Goal: Use online tool/utility: Use online tool/utility

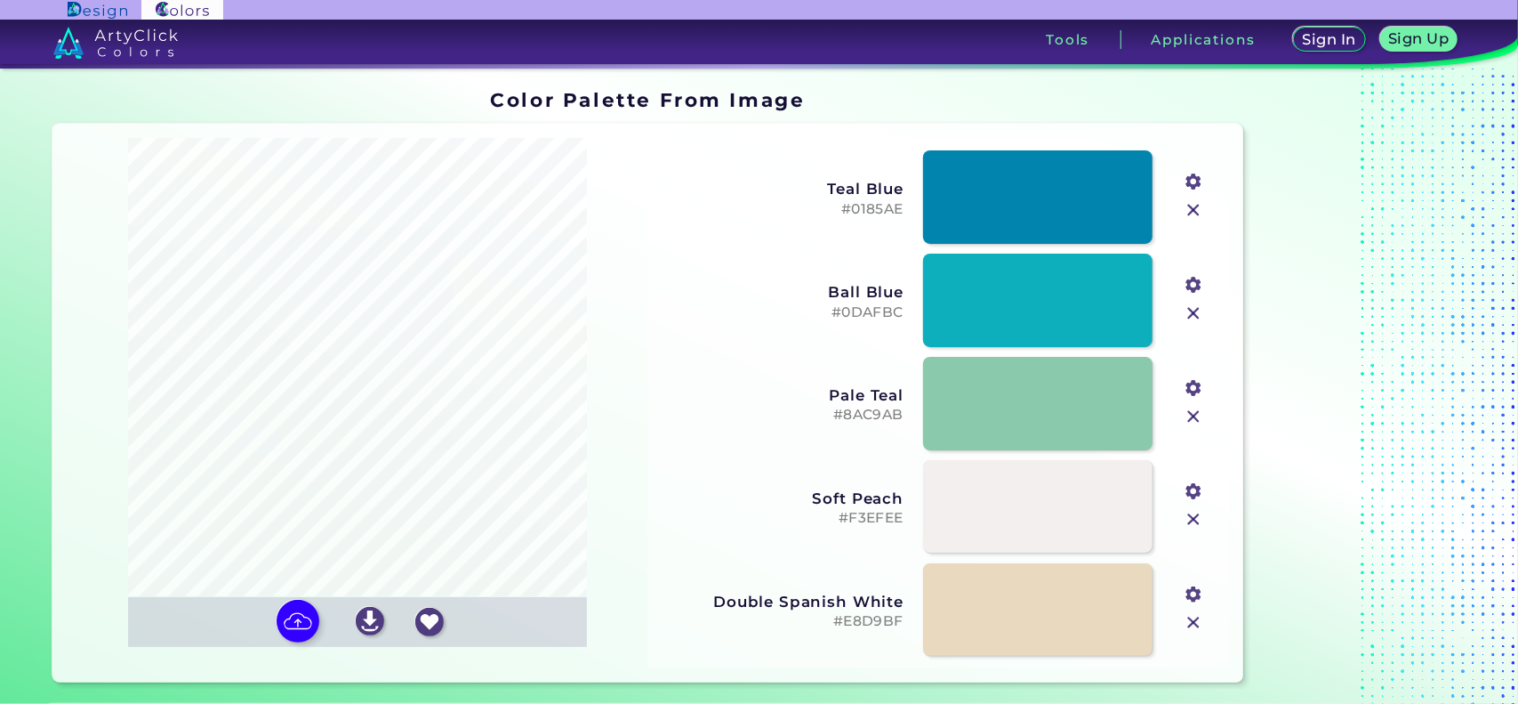
click at [0, 0] on input "file" at bounding box center [0, 0] width 0 height 0
type input "#efcecc"
type input "#9b4b52"
type input "#362e24"
type input "#ddb1a7"
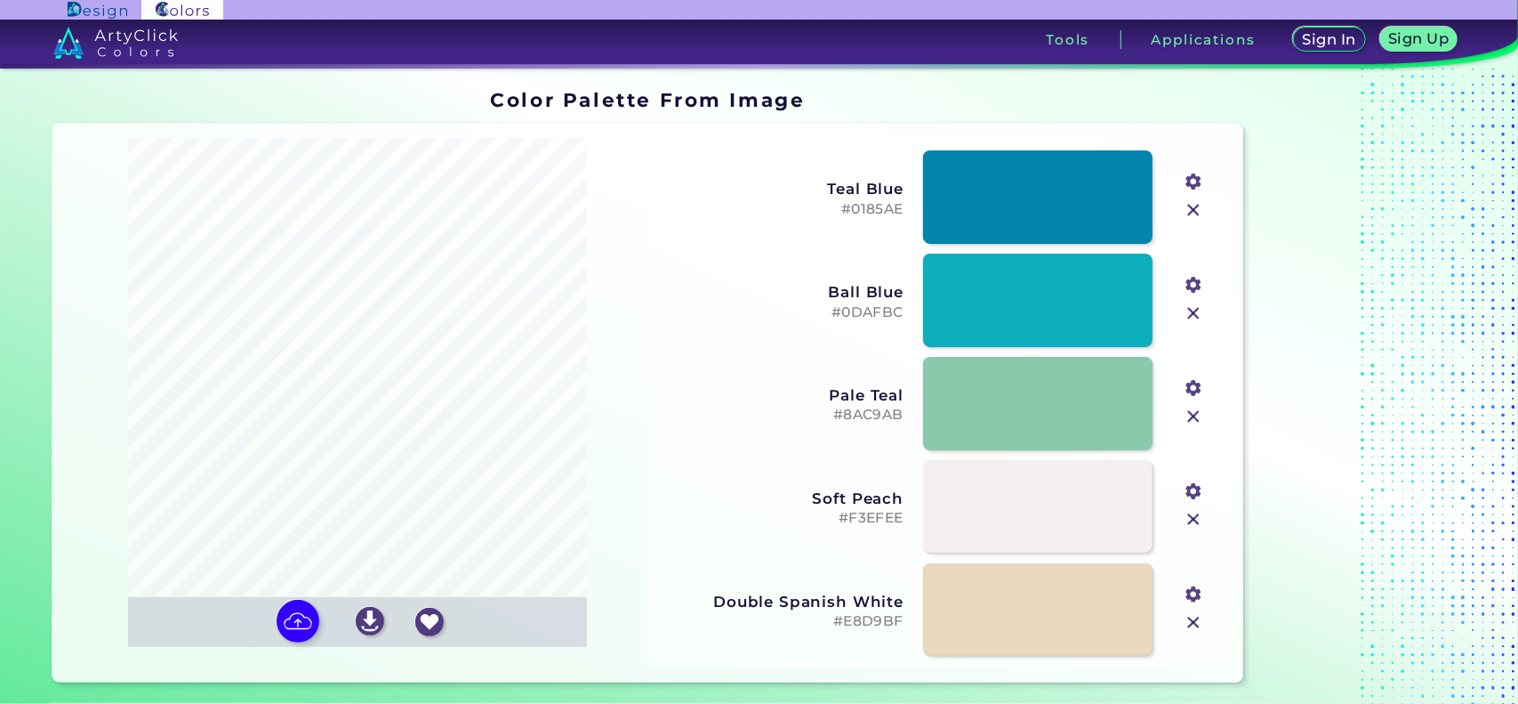
type input "#c18d85"
type input "#fbdddc"
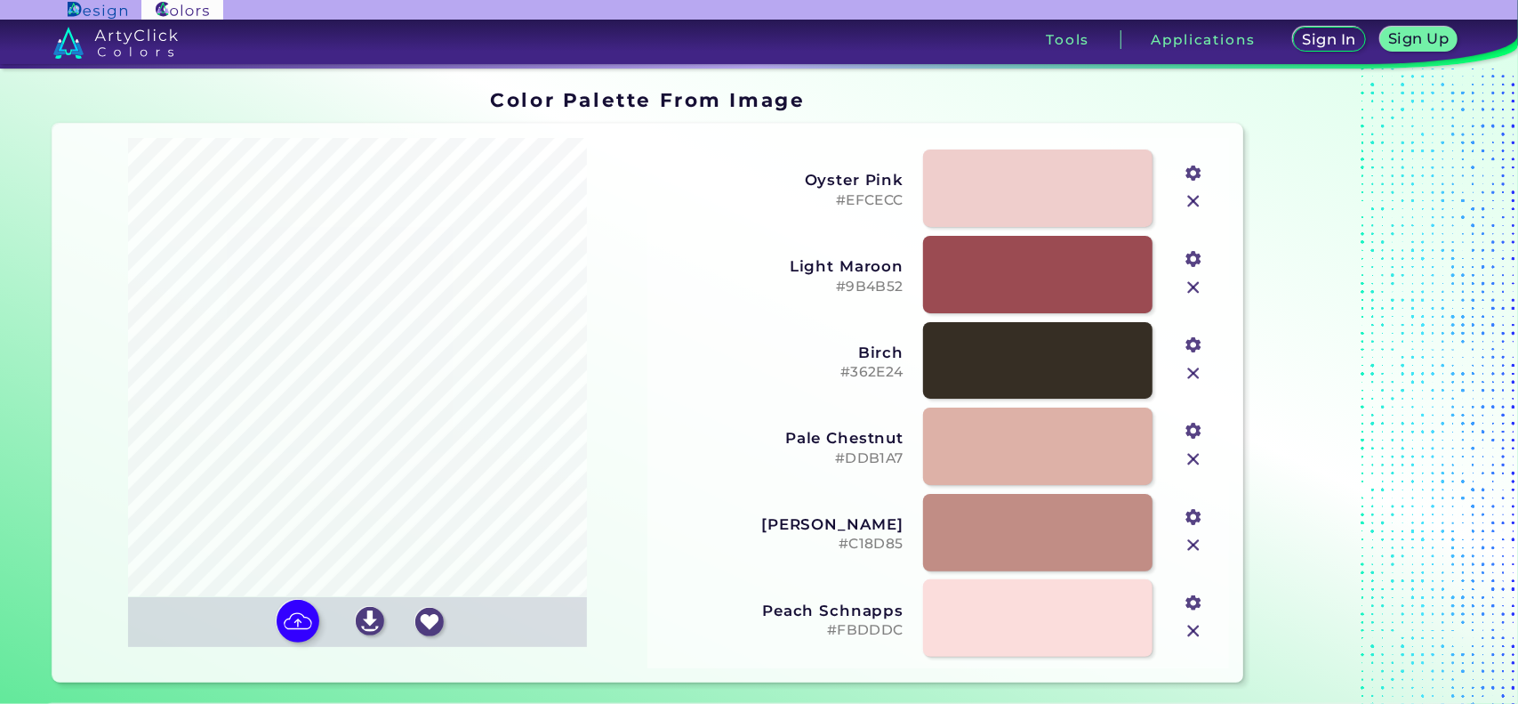
click at [0, 0] on input "file" at bounding box center [0, 0] width 0 height 0
click at [1191, 629] on img at bounding box center [1193, 630] width 23 height 23
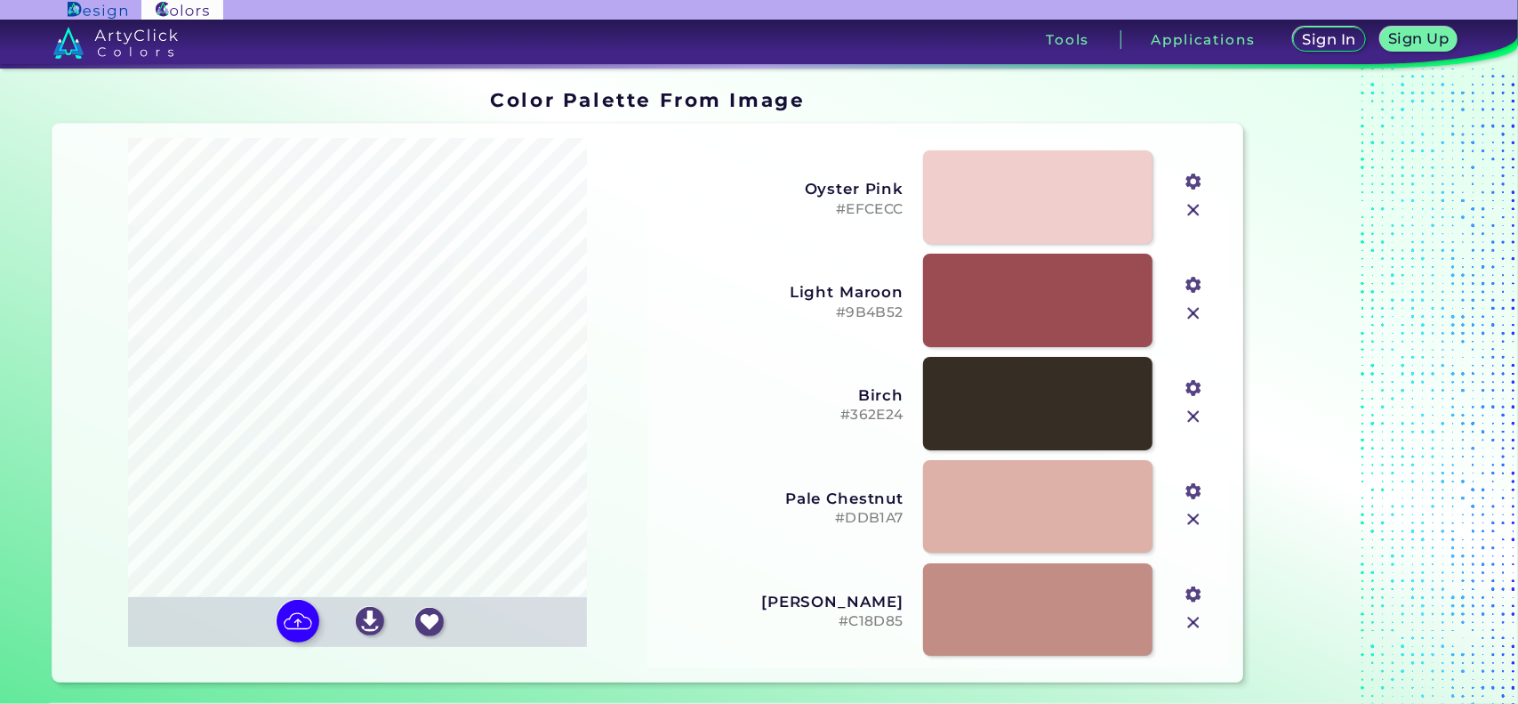
click at [1191, 629] on img at bounding box center [1193, 622] width 23 height 23
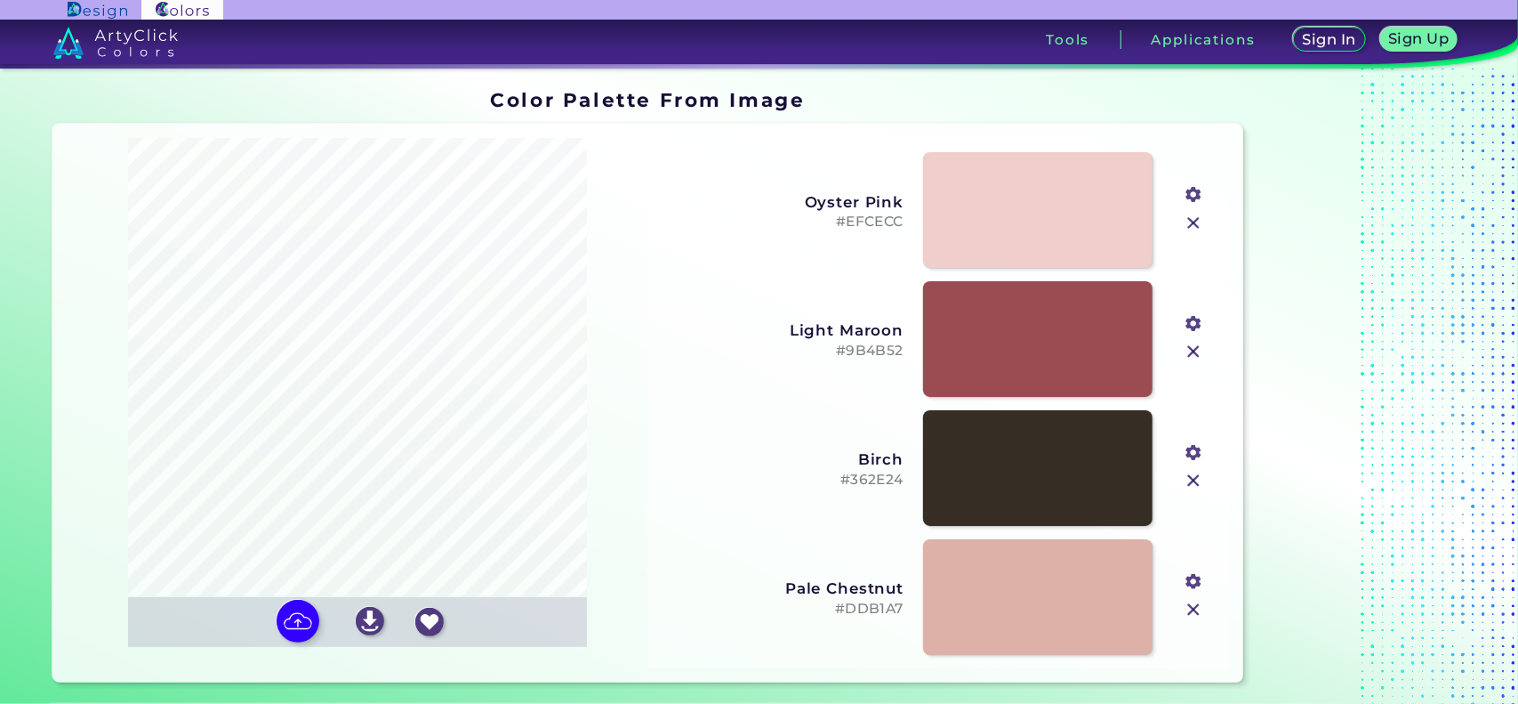
click at [0, 0] on input "file" at bounding box center [0, 0] width 0 height 0
type input "#836d58"
type input "#b5918c"
type input "#edd0d3"
type input "#aabccb"
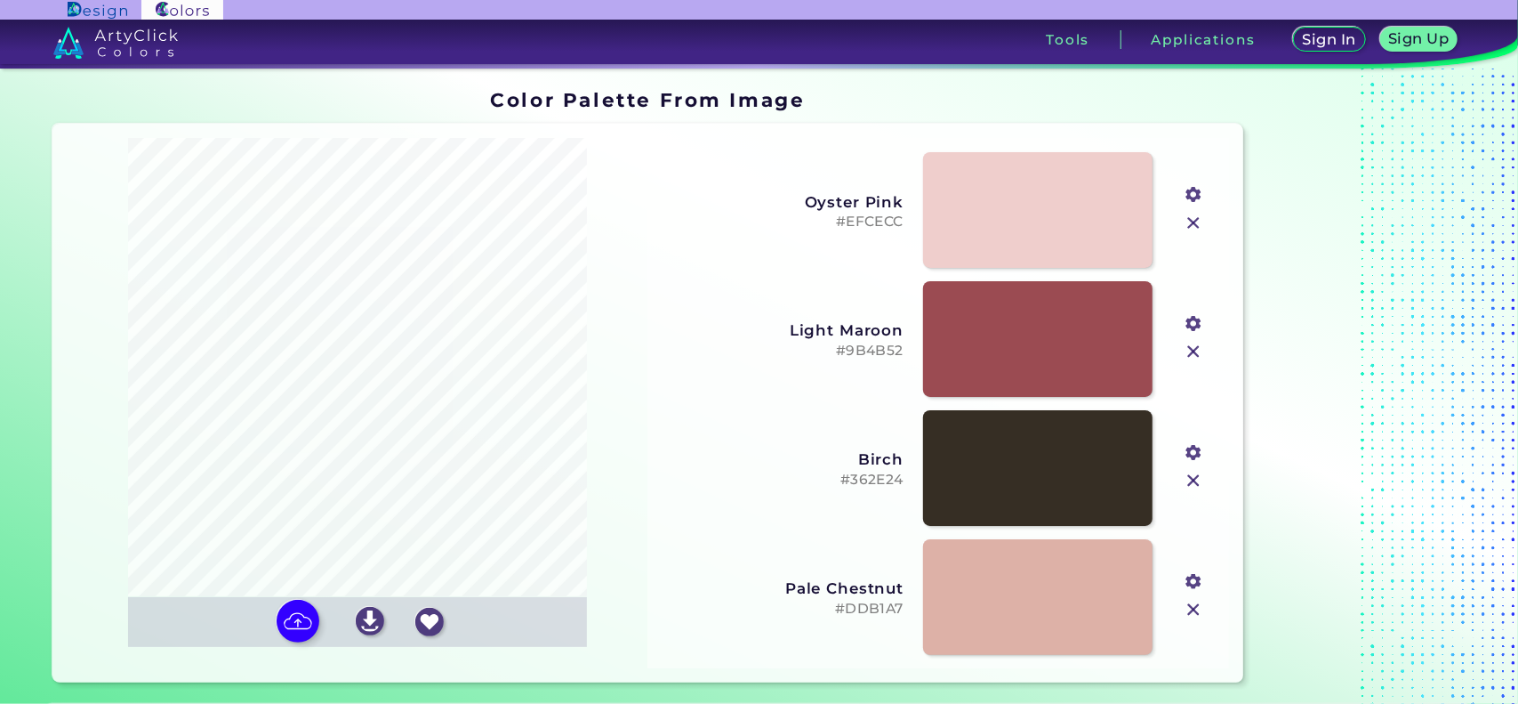
type input "#453728"
type input "#fededc"
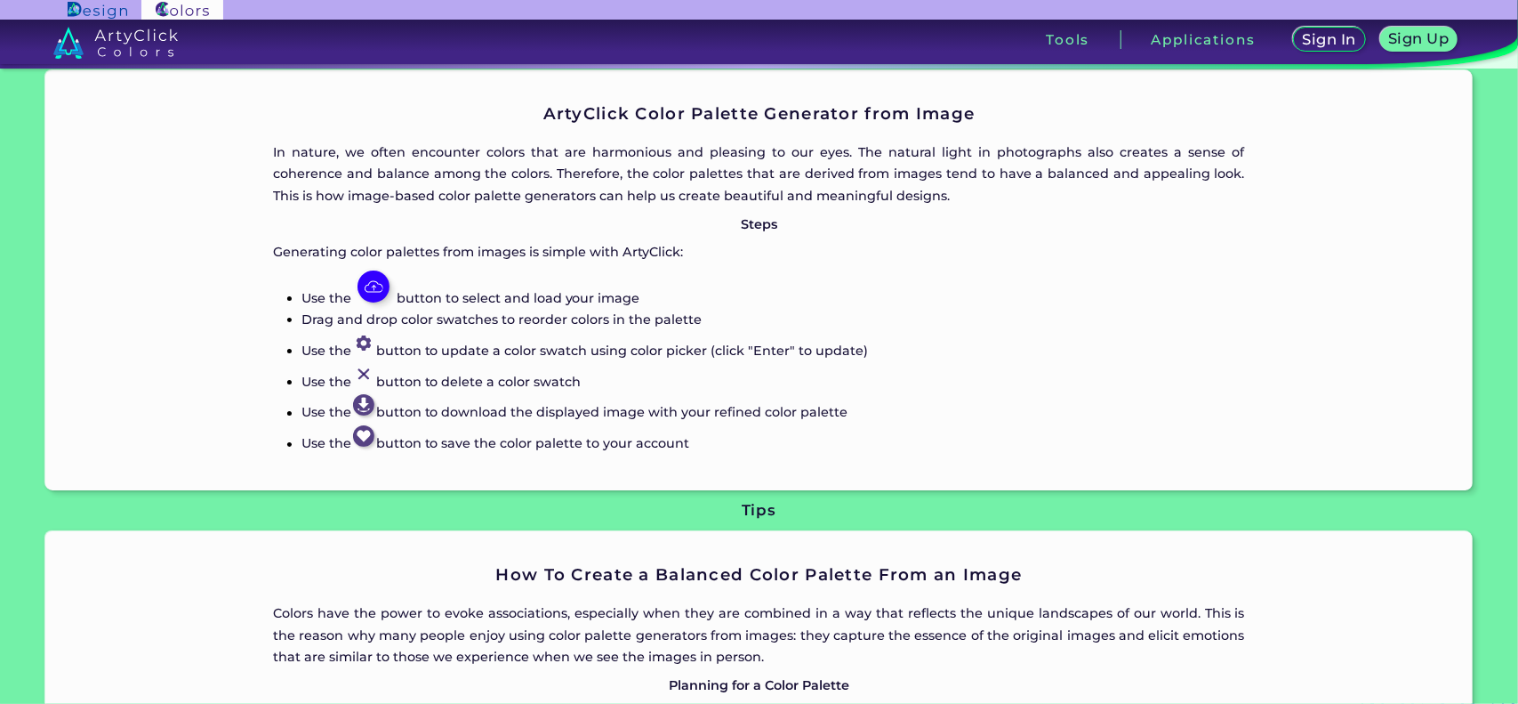
scroll to position [1334, 0]
